Goal: Task Accomplishment & Management: Manage account settings

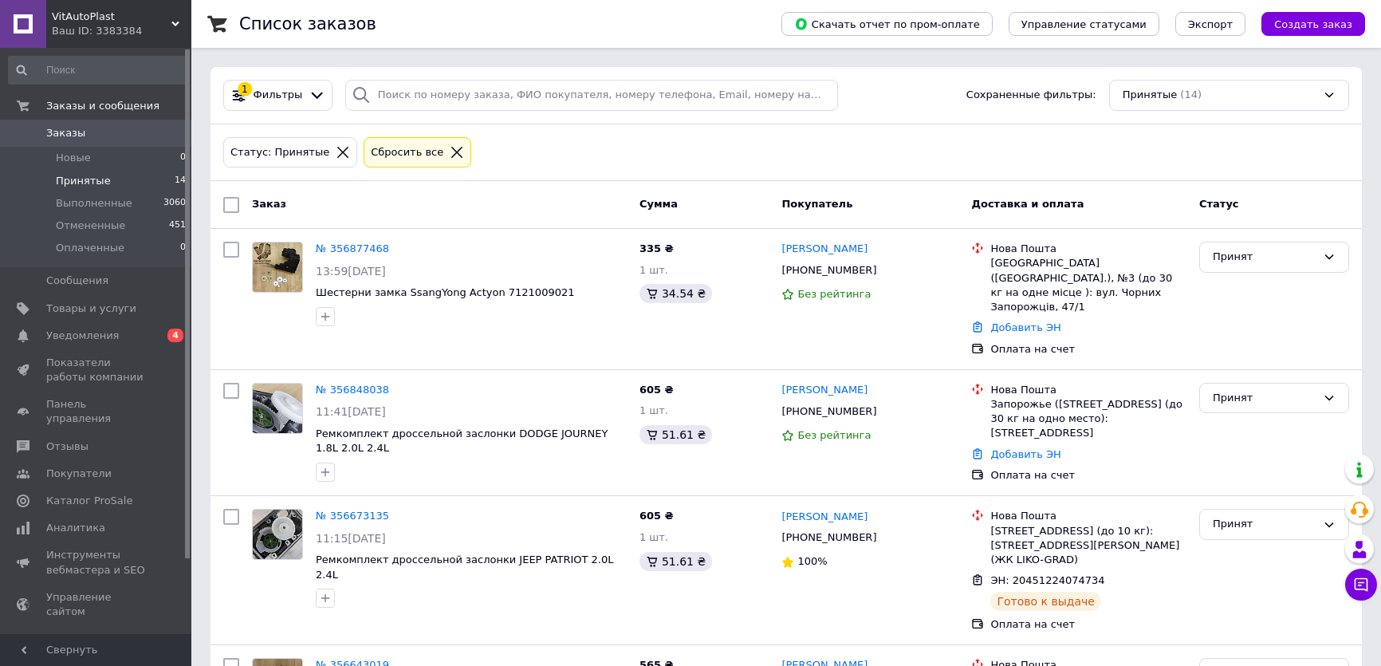
scroll to position [42, 0]
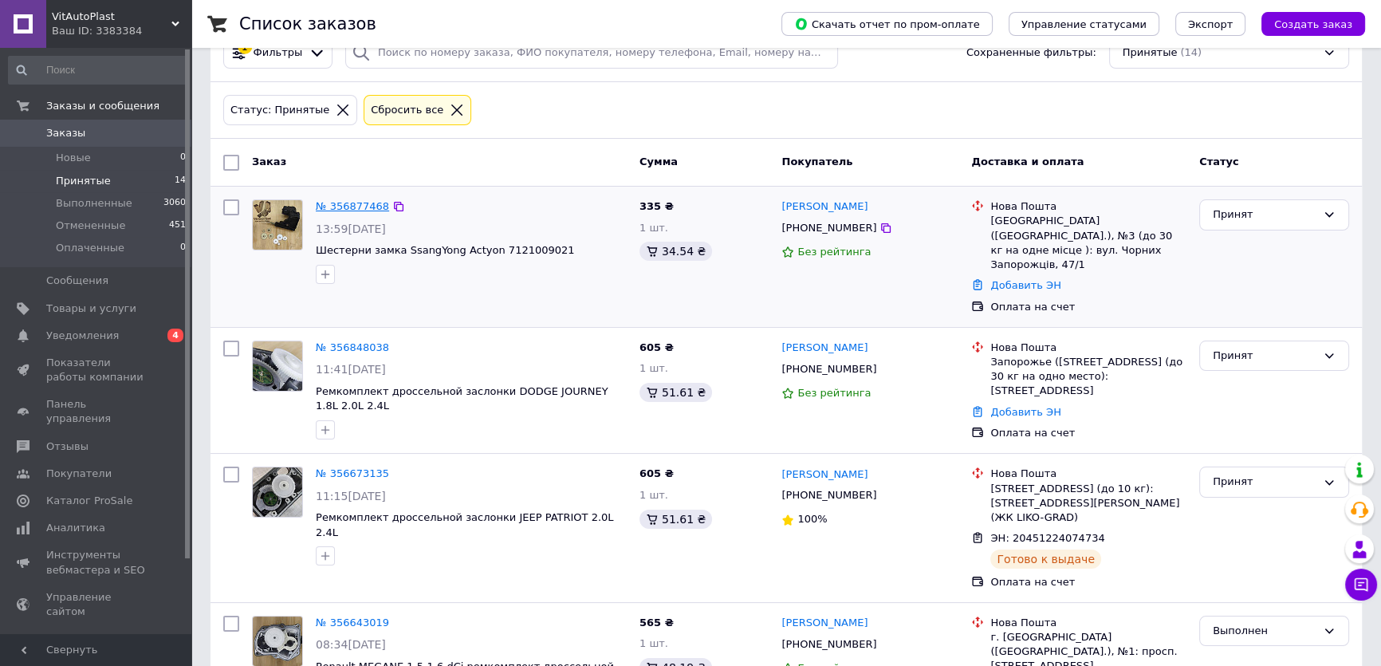
click at [341, 207] on link "№ 356877468" at bounding box center [352, 206] width 73 height 12
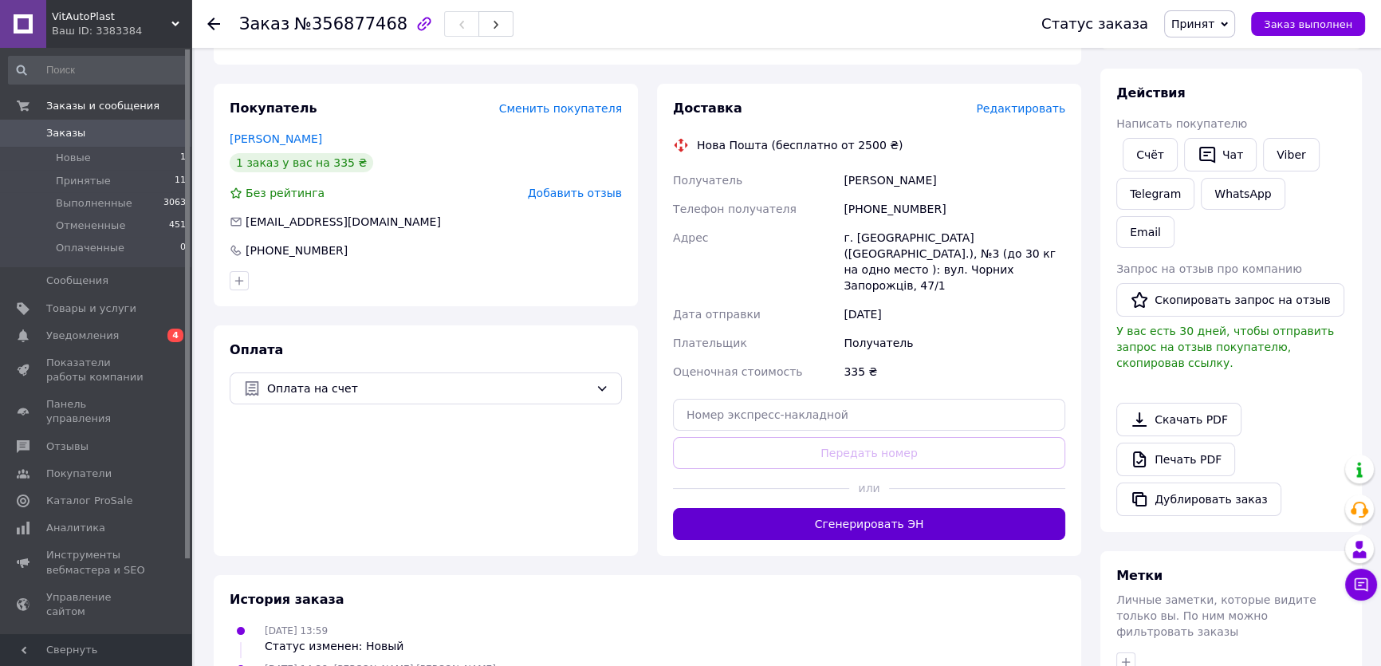
scroll to position [260, 0]
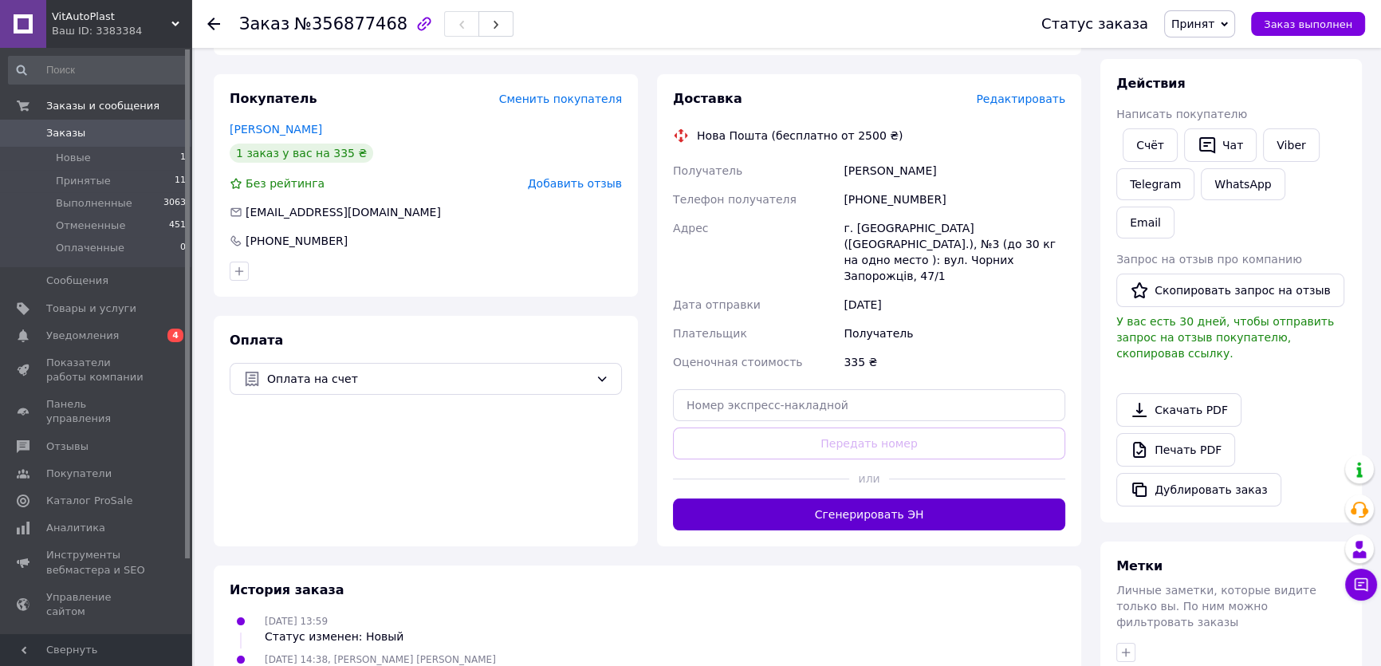
click at [865, 499] on button "Сгенерировать ЭН" at bounding box center [869, 515] width 392 height 32
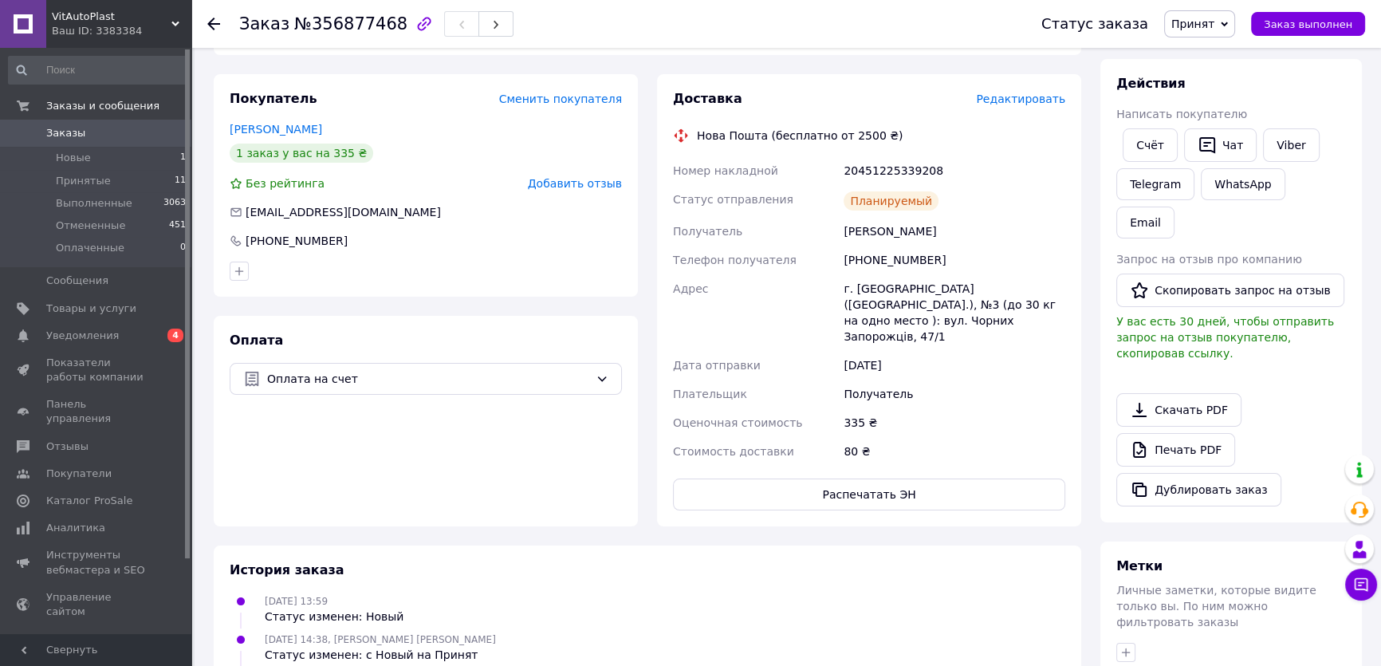
scroll to position [0, 0]
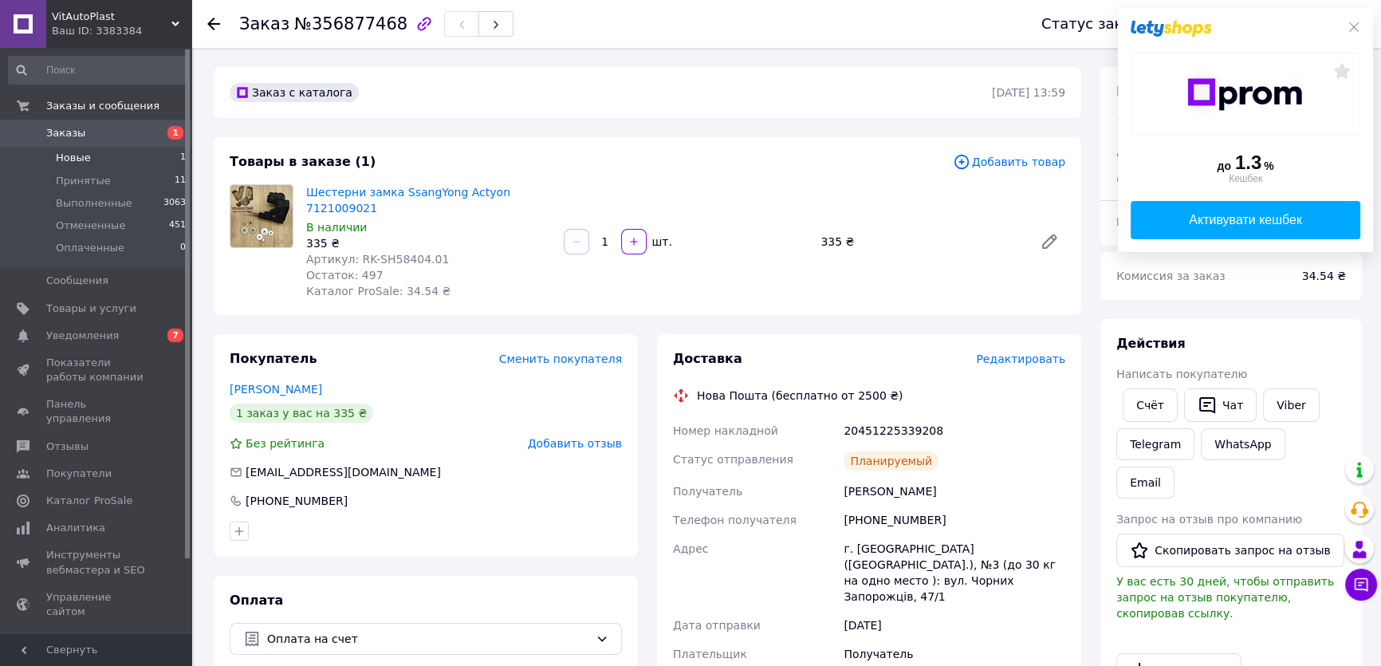
click at [73, 159] on span "Новые" at bounding box center [73, 158] width 35 height 14
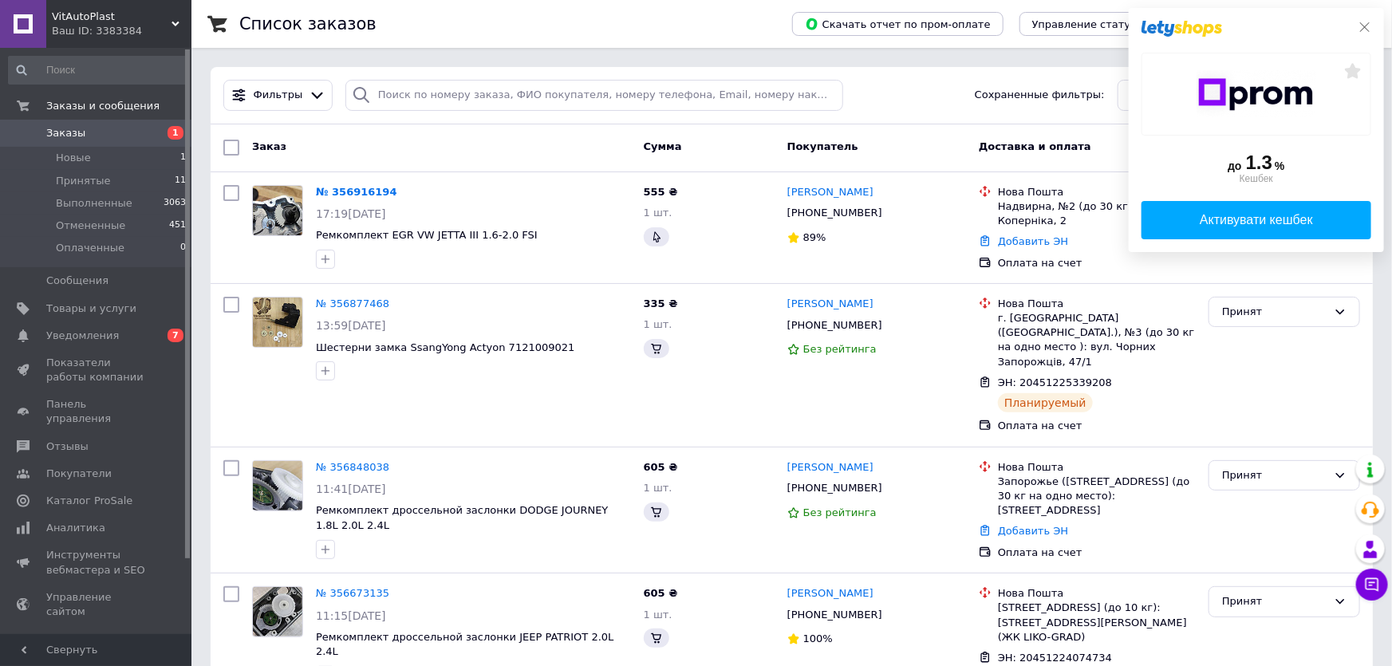
click at [1366, 27] on div "до 1.3 % Кешбек Активувати кешбек" at bounding box center [1256, 130] width 255 height 244
click at [1358, 26] on icon at bounding box center [1364, 27] width 13 height 13
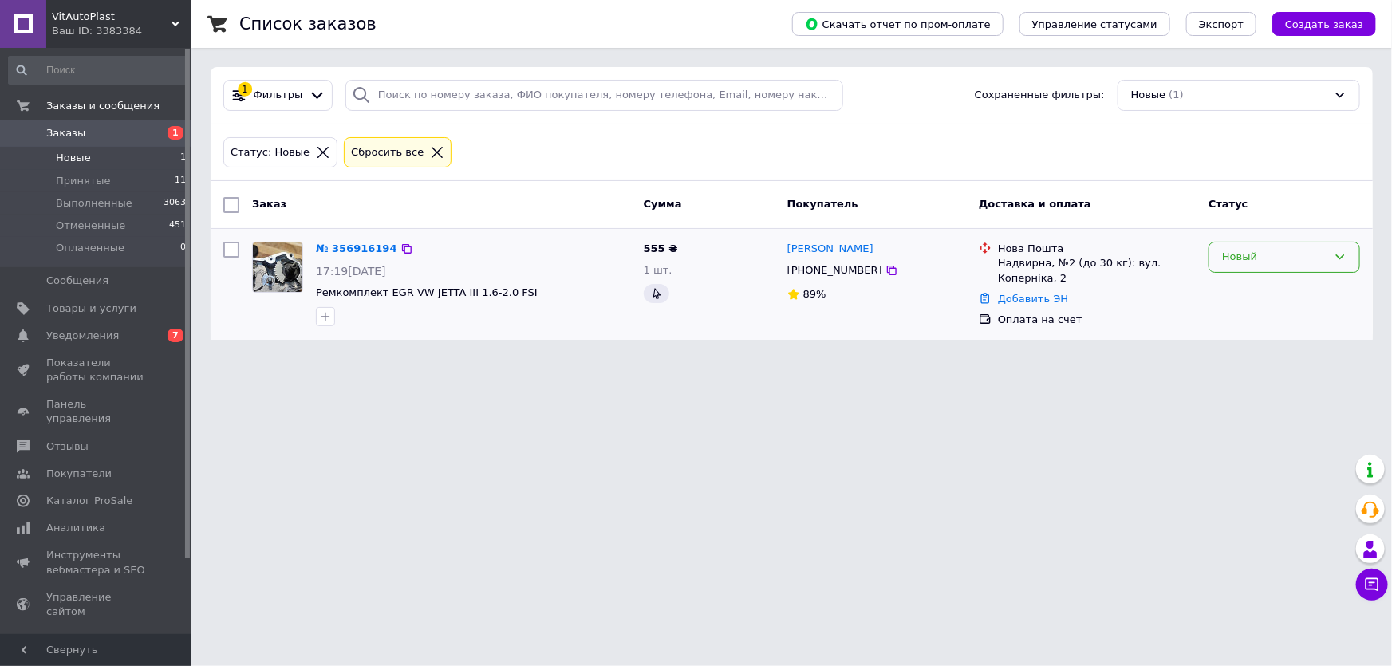
click at [1251, 256] on div "Новый" at bounding box center [1274, 257] width 105 height 17
click at [1241, 287] on li "Принят" at bounding box center [1284, 291] width 150 height 30
drag, startPoint x: 871, startPoint y: 271, endPoint x: 888, endPoint y: 267, distance: 17.2
click at [885, 271] on icon at bounding box center [891, 270] width 13 height 13
drag, startPoint x: 513, startPoint y: 291, endPoint x: 314, endPoint y: 290, distance: 198.6
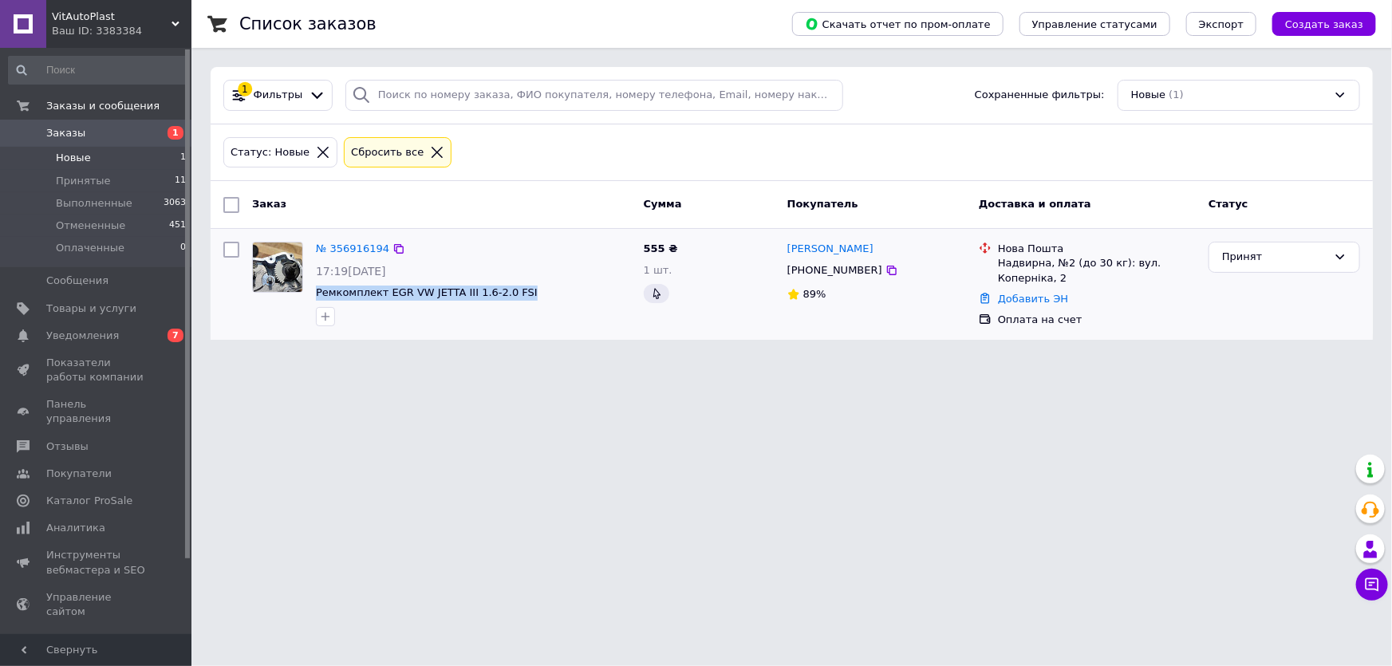
click at [314, 290] on div "№ 356916194 17:19[DATE] Ремкомплект EGR VW JETTA III 1.6-2.0 FSI" at bounding box center [473, 283] width 328 height 97
copy span "Ремкомплект EGR VW JETTA III 1.6-2.0 FSI"
click at [362, 250] on link "№ 356916194" at bounding box center [352, 248] width 73 height 12
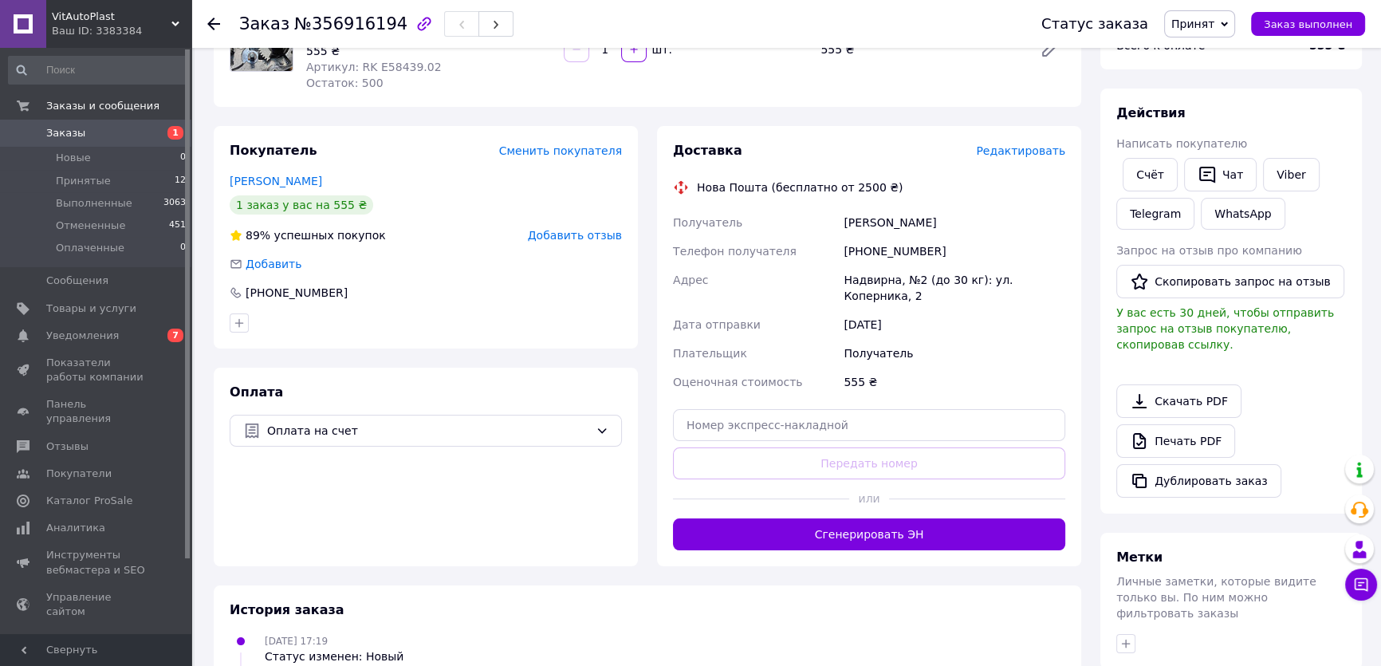
scroll to position [217, 0]
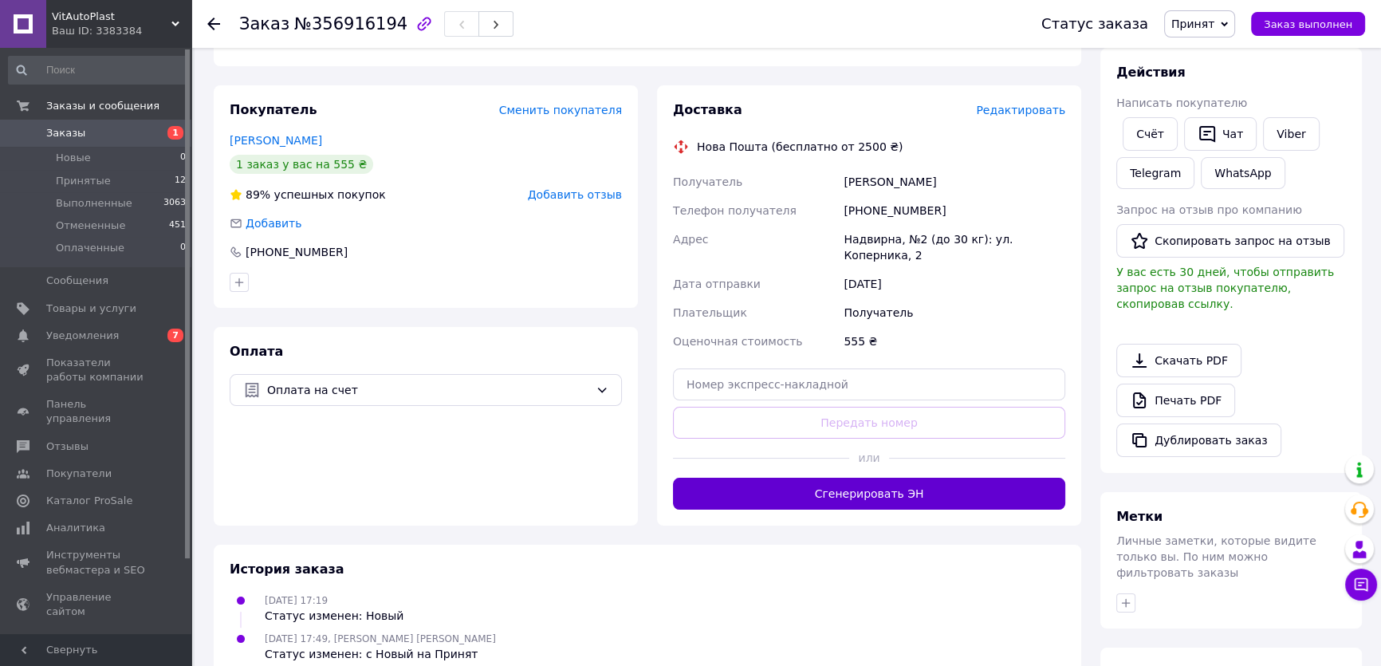
click at [900, 479] on button "Сгенерировать ЭН" at bounding box center [869, 494] width 392 height 32
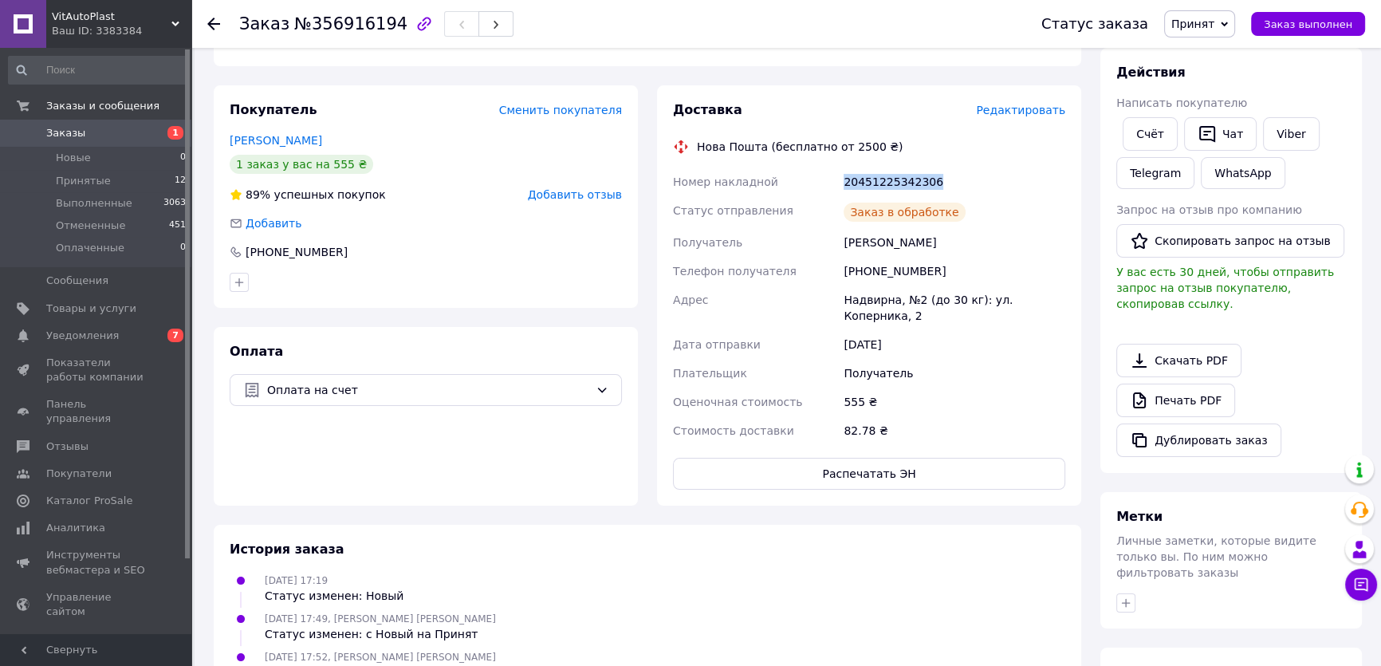
drag, startPoint x: 932, startPoint y: 175, endPoint x: 841, endPoint y: 179, distance: 91.0
click at [841, 179] on div "20451225342306" at bounding box center [955, 181] width 228 height 29
copy div "20451225342306"
click at [89, 335] on span "Уведомления" at bounding box center [82, 336] width 73 height 14
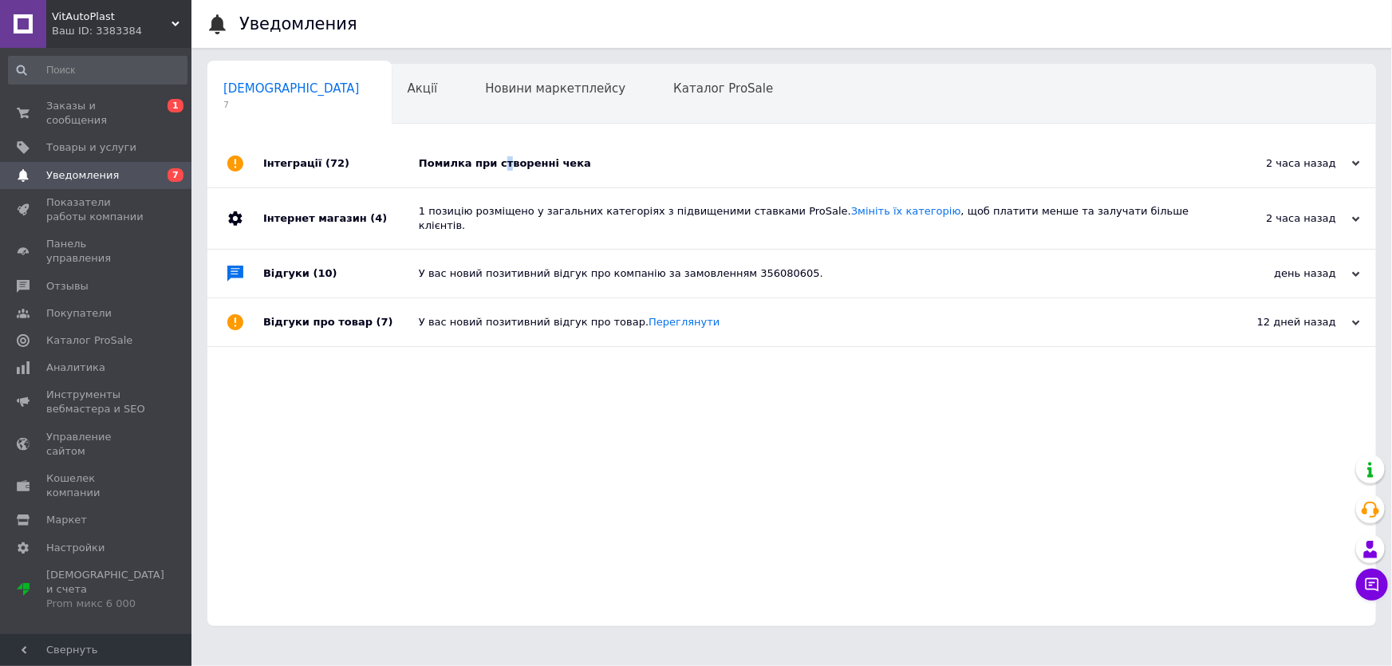
click at [498, 164] on div "Помилка при створенні чека" at bounding box center [810, 163] width 782 height 14
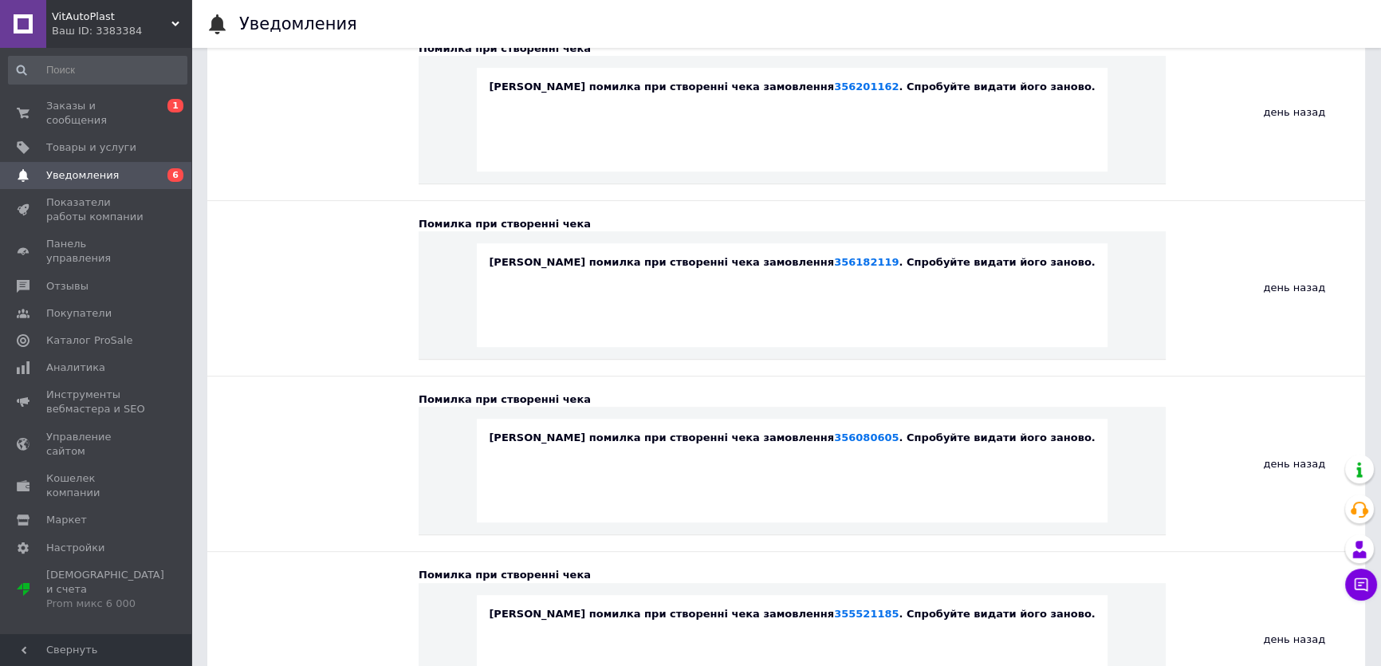
scroll to position [869, 0]
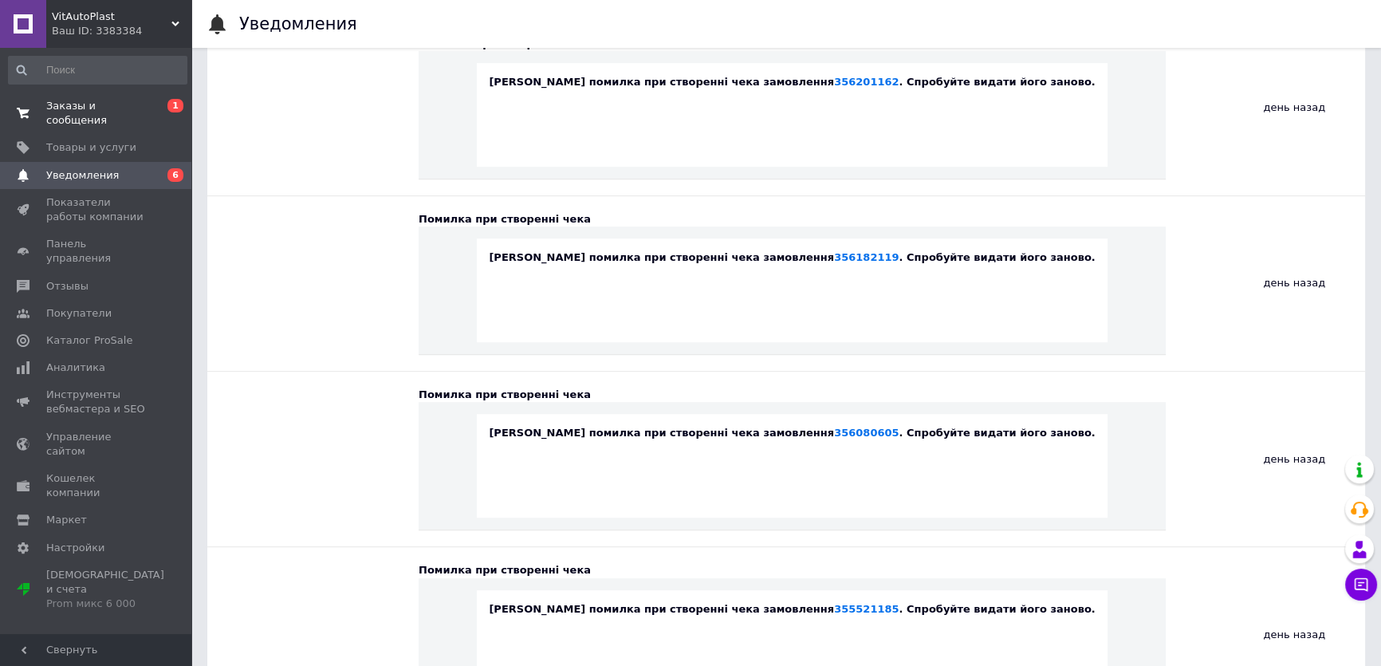
click at [81, 106] on span "Заказы и сообщения" at bounding box center [96, 113] width 101 height 29
